Goal: Navigation & Orientation: Locate item on page

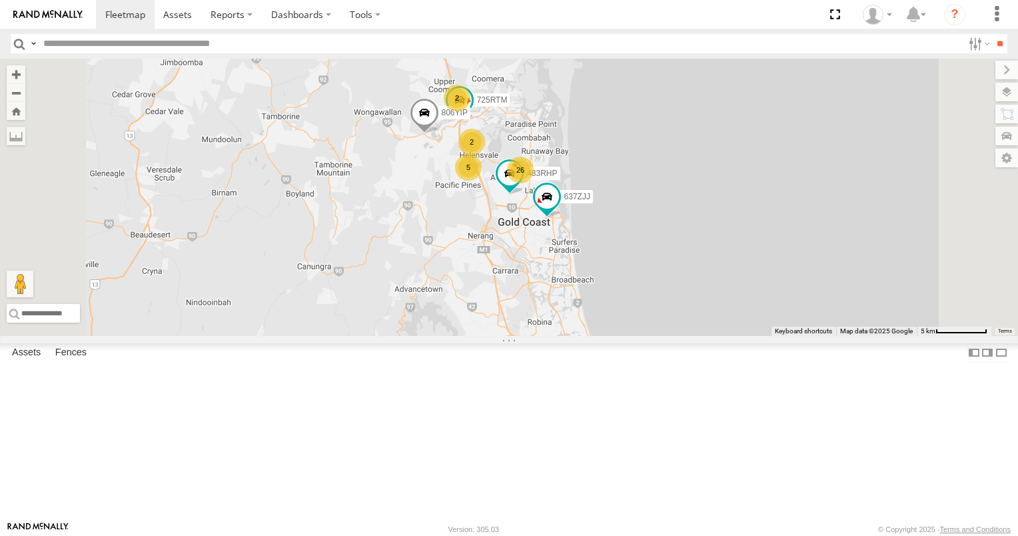
scroll to position [666, 0]
click at [0, 0] on div "N5/5" at bounding box center [0, 0] width 0 height 0
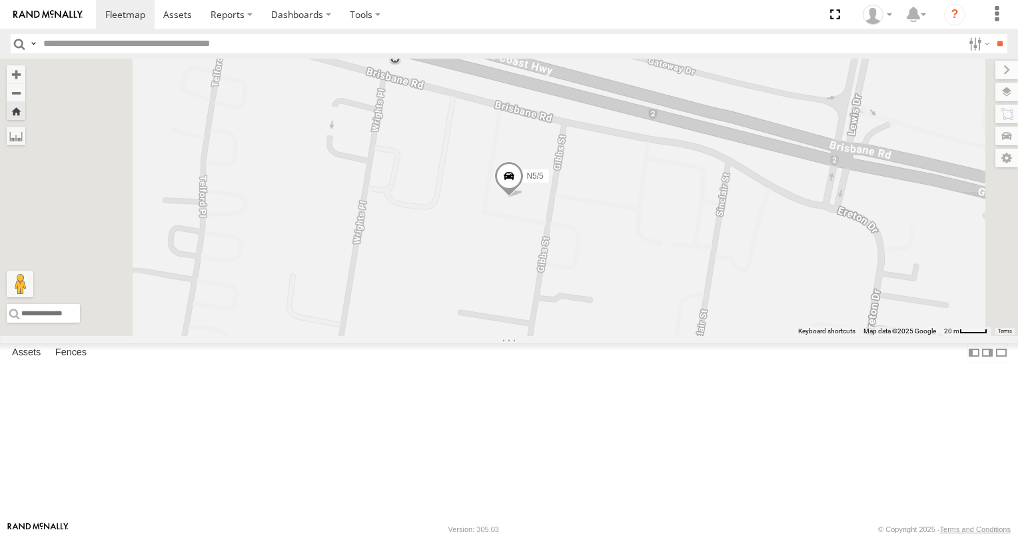
click at [524, 197] on span at bounding box center [508, 179] width 29 height 36
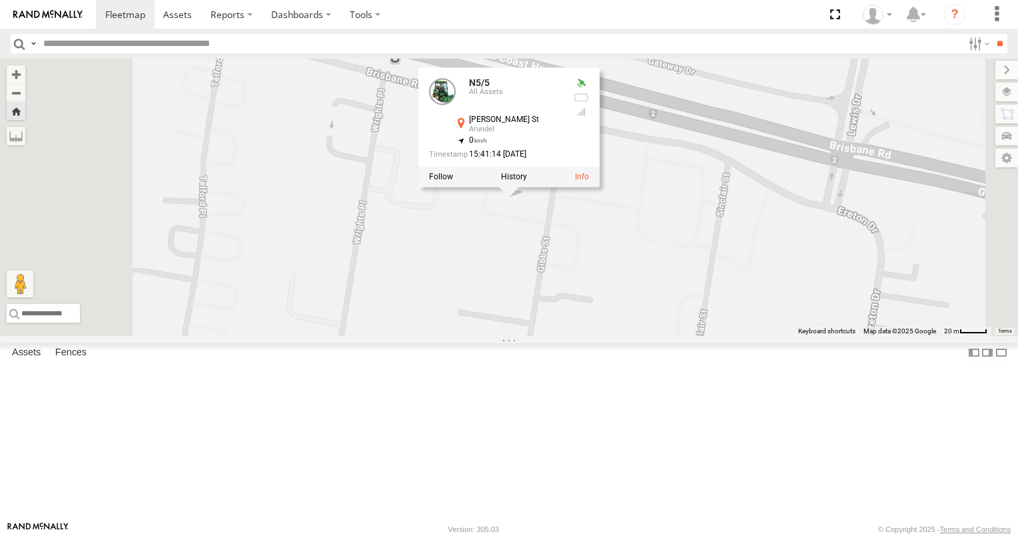
click at [661, 303] on div "N5/5 N5/5 All Assets [PERSON_NAME] St Arundel -27.93379 , 153.38316 0 15:41:14 …" at bounding box center [509, 197] width 1018 height 277
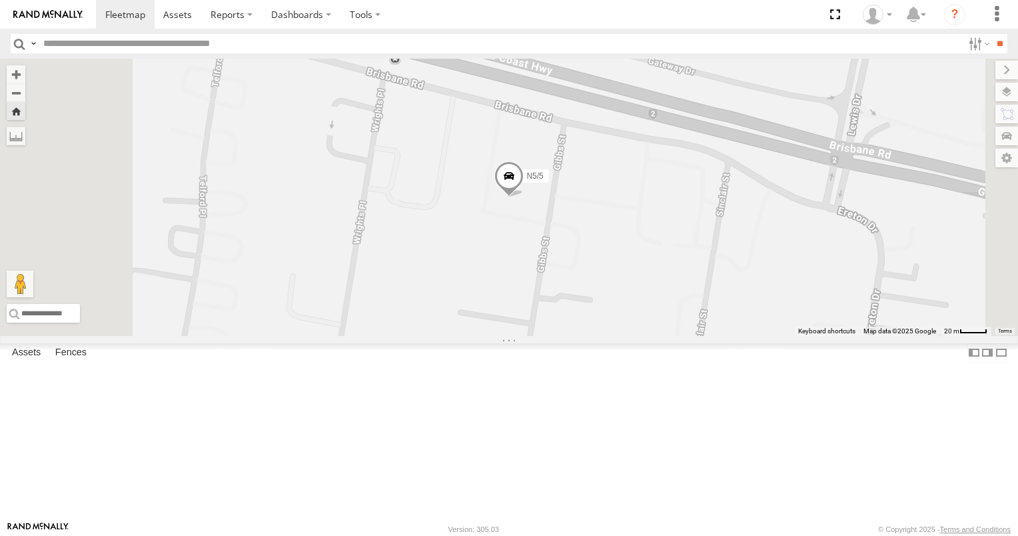
scroll to position [267, 0]
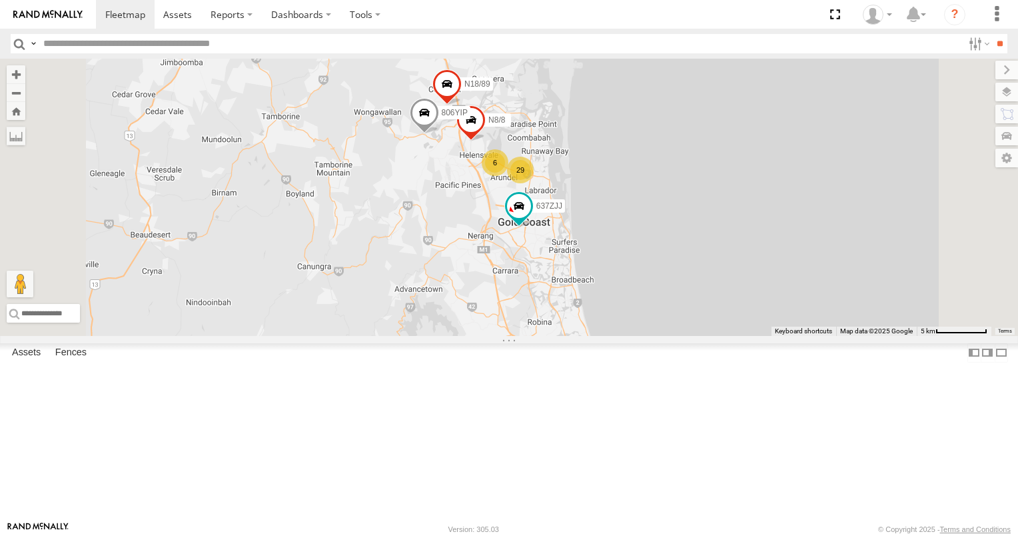
scroll to position [267, 0]
click at [0, 0] on div "All Assets" at bounding box center [0, 0] width 0 height 0
